Goal: Check status: Check status

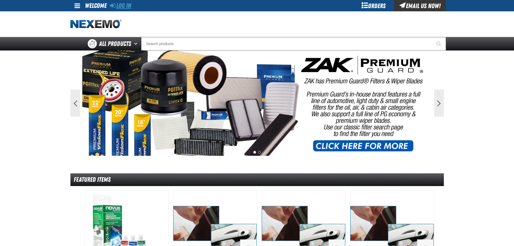
click at [126, 5] on link "Log In" at bounding box center [120, 6] width 21 height 8
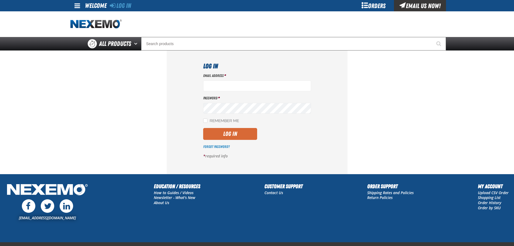
type input "[EMAIL_ADDRESS][DOMAIN_NAME]"
click at [248, 135] on button "Log In" at bounding box center [230, 134] width 54 height 12
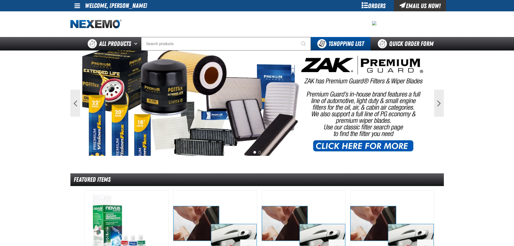
click at [362, 7] on div "Orders" at bounding box center [374, 5] width 40 height 11
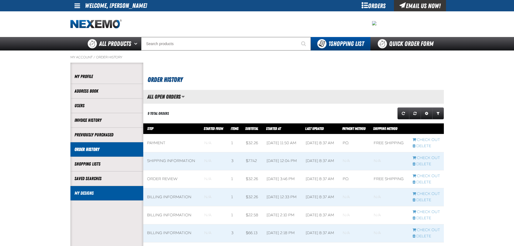
scroll to position [0, 0]
click at [86, 194] on link "My Designs" at bounding box center [106, 193] width 65 height 6
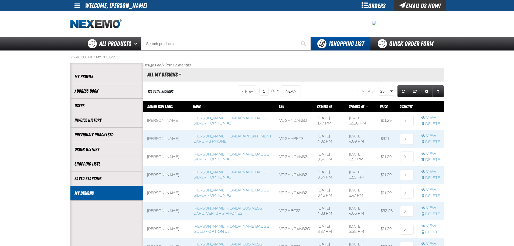
scroll to position [0, 0]
click at [85, 150] on link "Order History" at bounding box center [106, 149] width 65 height 6
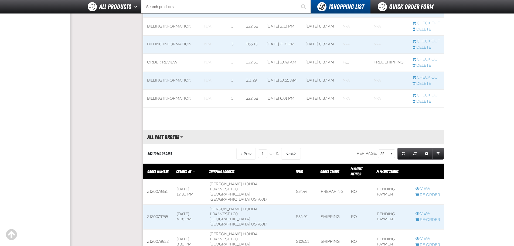
scroll to position [216, 0]
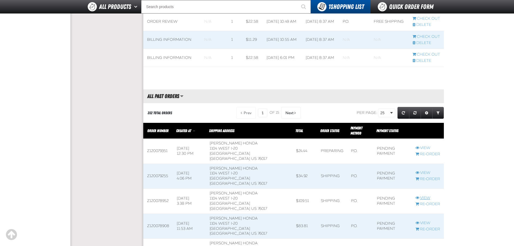
click at [424, 195] on link "View" at bounding box center [428, 197] width 25 height 5
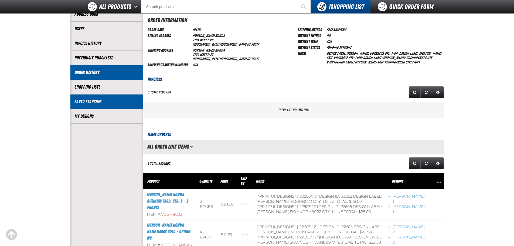
scroll to position [54, 0]
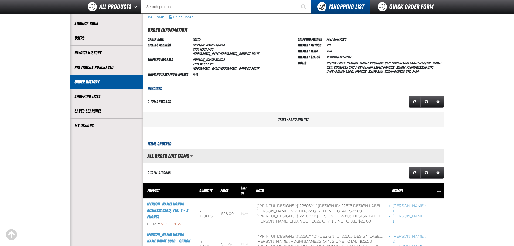
click at [96, 85] on li "Order History" at bounding box center [106, 82] width 73 height 15
click at [96, 83] on link "Order History" at bounding box center [106, 82] width 65 height 6
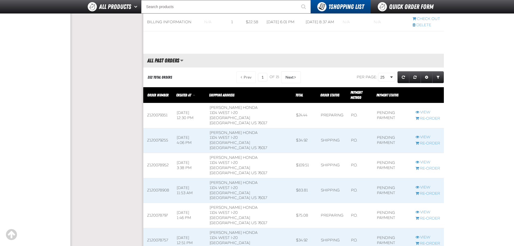
scroll to position [297, 0]
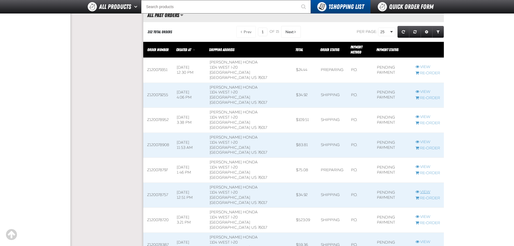
click at [429, 189] on link "View" at bounding box center [428, 191] width 25 height 5
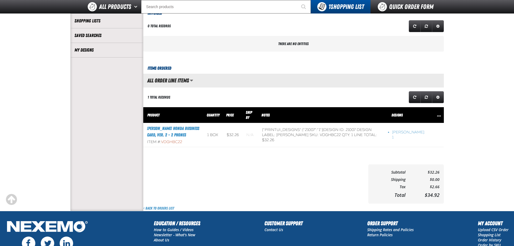
scroll to position [135, 0]
